Goal: Information Seeking & Learning: Find specific fact

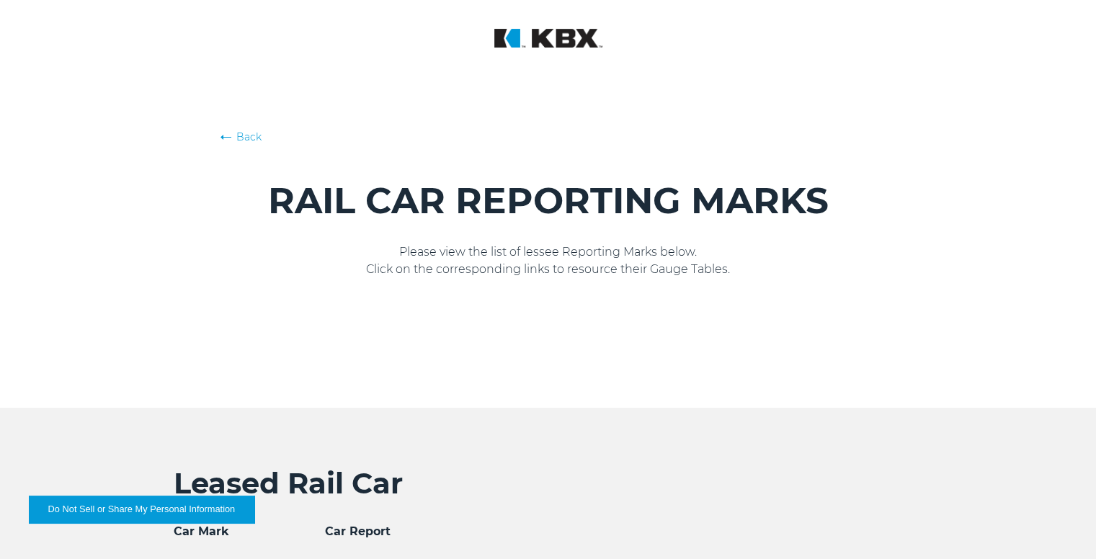
drag, startPoint x: 0, startPoint y: 333, endPoint x: 11, endPoint y: 337, distance: 11.4
click at [11, 337] on div "Back RAIL CAR REPORTING MARKS Please view the list of lessee Reporting Marks be…" at bounding box center [548, 204] width 1096 height 408
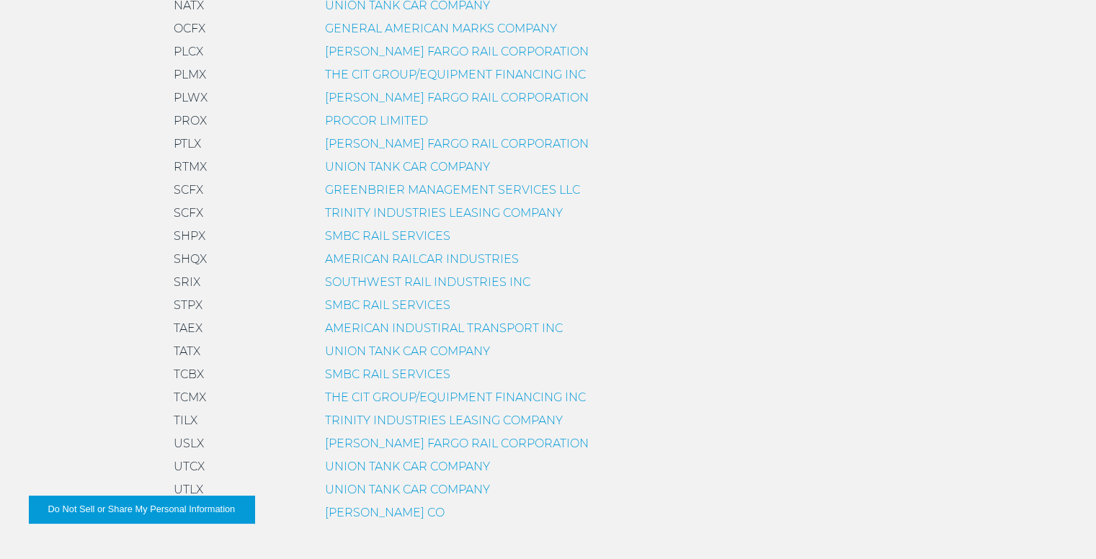
scroll to position [980, 0]
click at [409, 373] on link "SMBC RAIL SERVICES" at bounding box center [387, 371] width 125 height 14
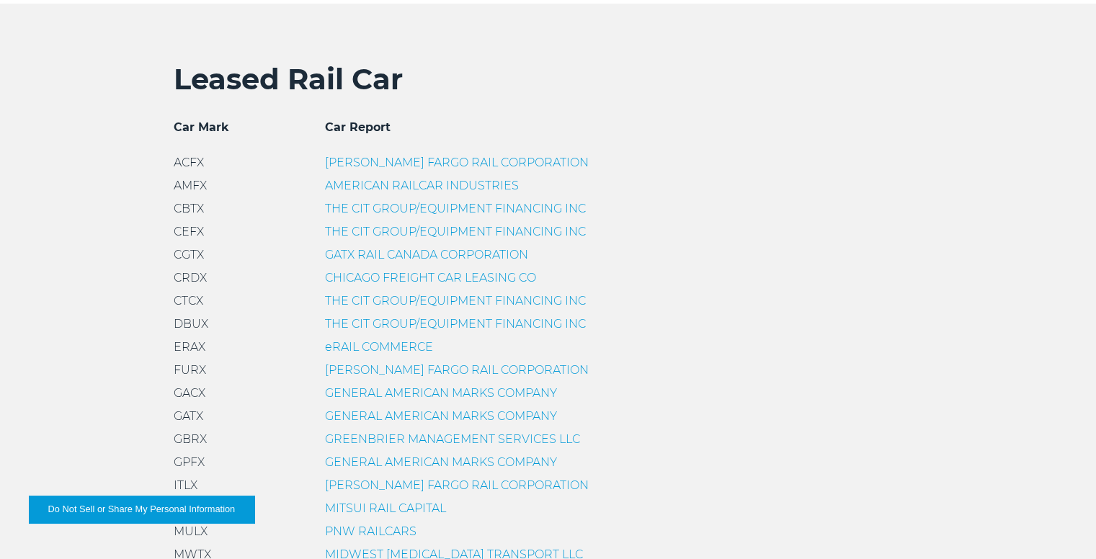
scroll to position [404, 0]
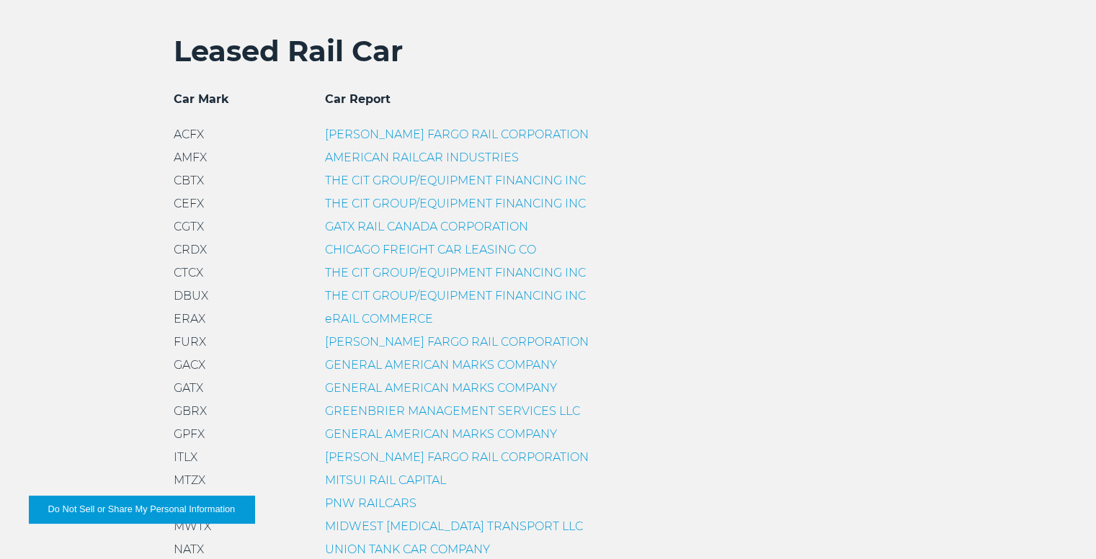
scroll to position [461, 0]
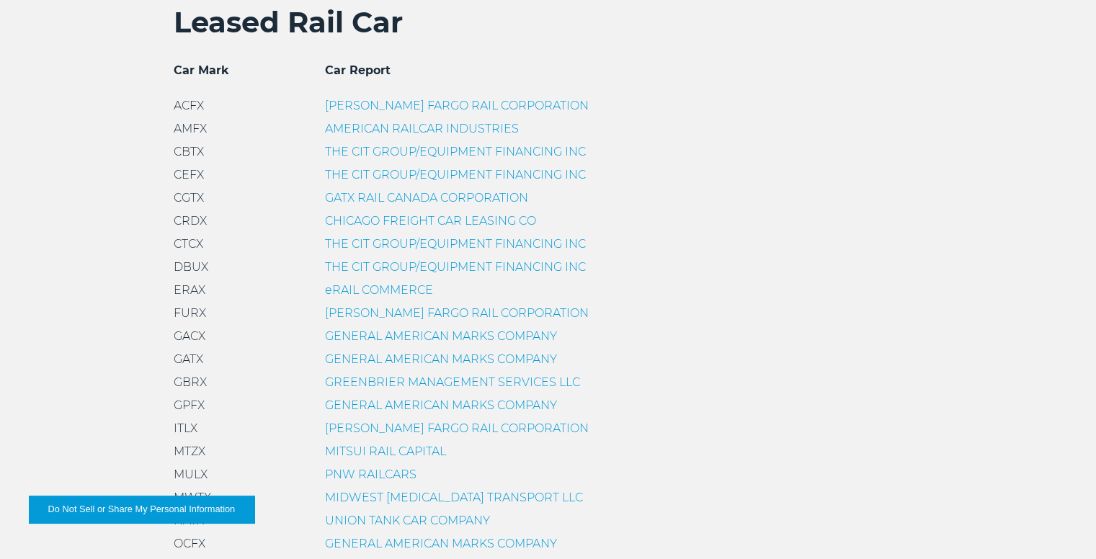
click at [414, 360] on link "GENERAL AMERICAN MARKS COMPANY" at bounding box center [441, 360] width 232 height 14
